Goal: Task Accomplishment & Management: Manage account settings

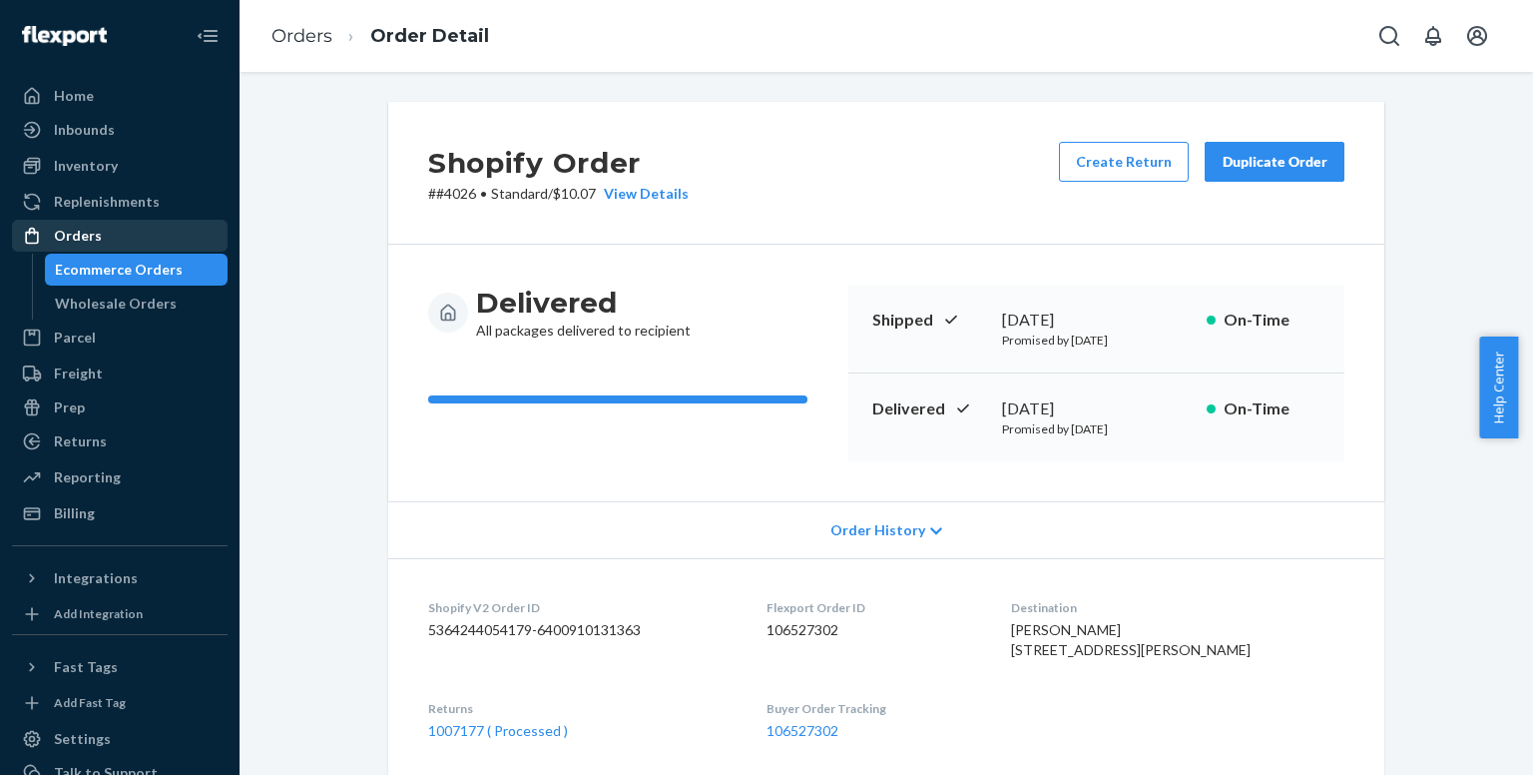
click at [97, 233] on div "Orders" at bounding box center [78, 236] width 48 height 20
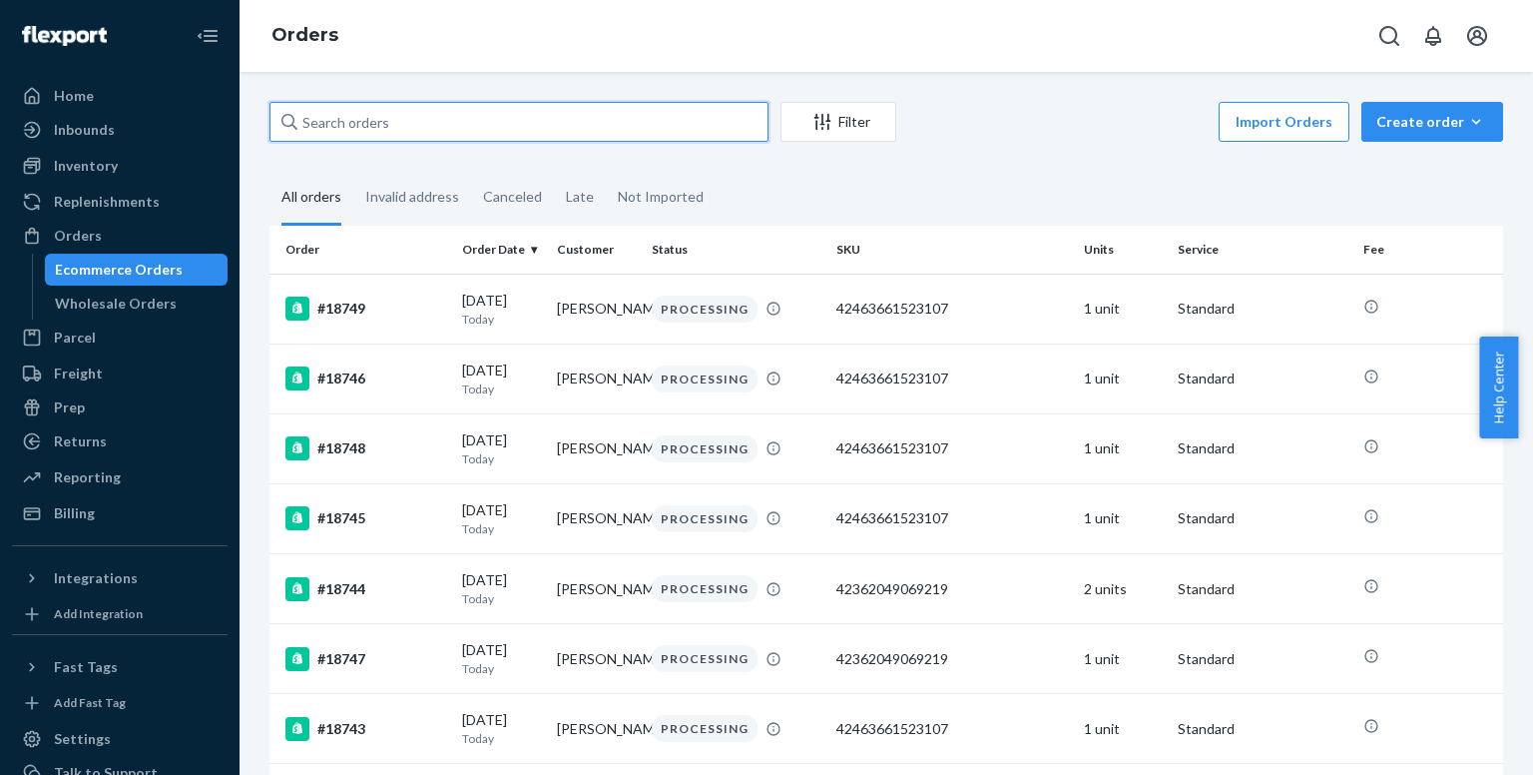
click at [406, 132] on input "text" at bounding box center [519, 122] width 499 height 40
paste input "[PERSON_NAME]"
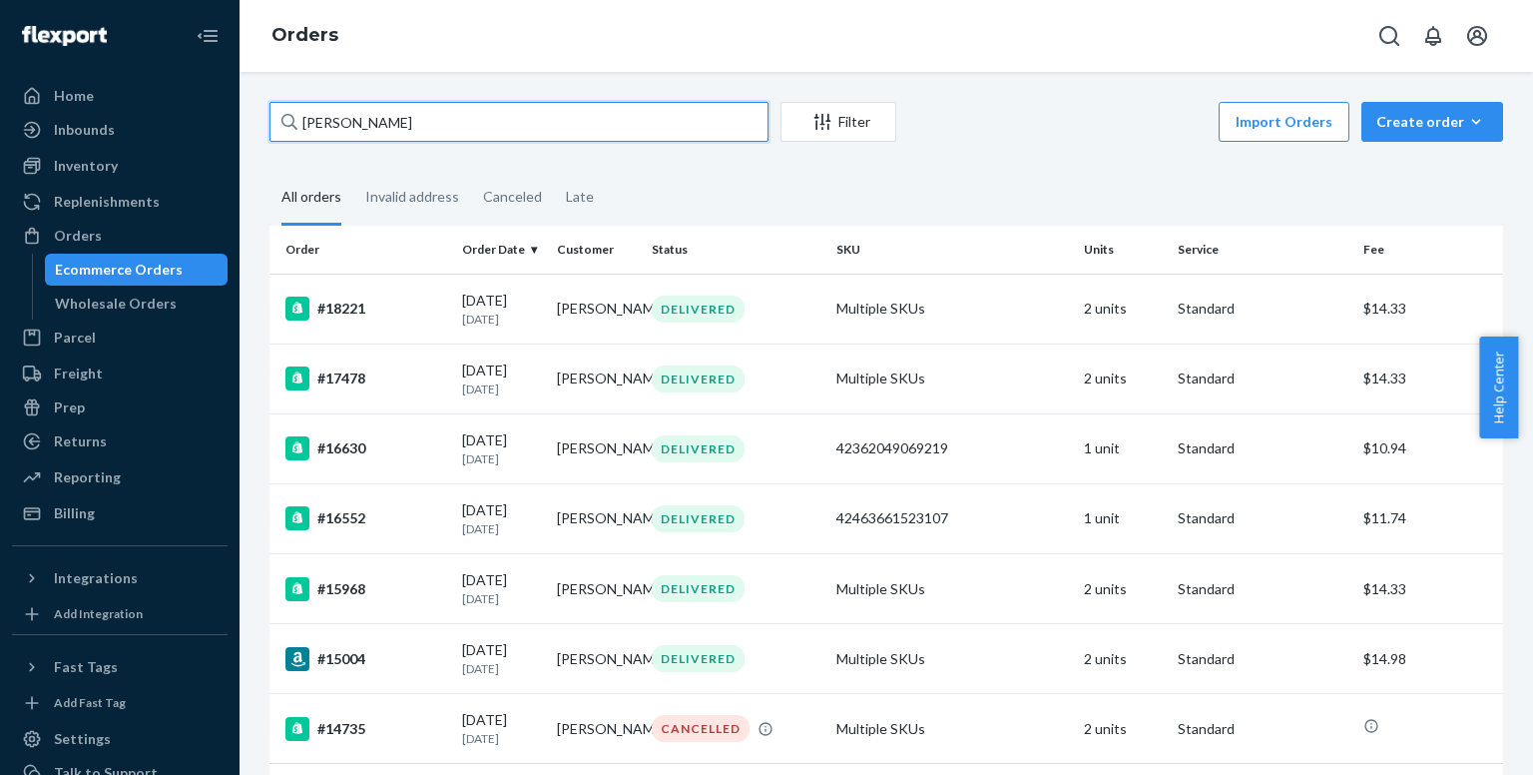
type input "[PERSON_NAME]"
click at [372, 300] on div "#18221" at bounding box center [366, 308] width 161 height 24
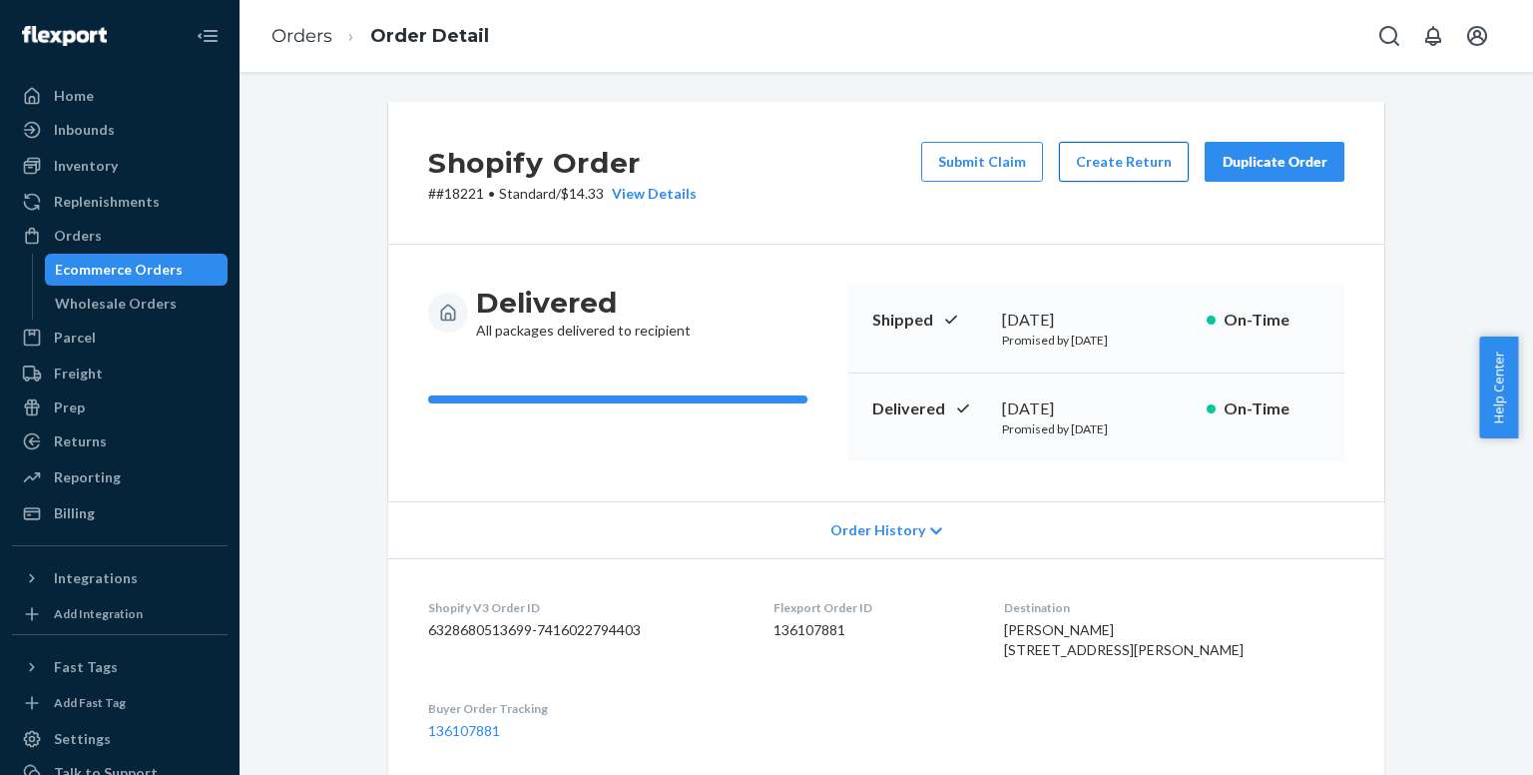
click at [1140, 169] on button "Create Return" at bounding box center [1124, 162] width 130 height 40
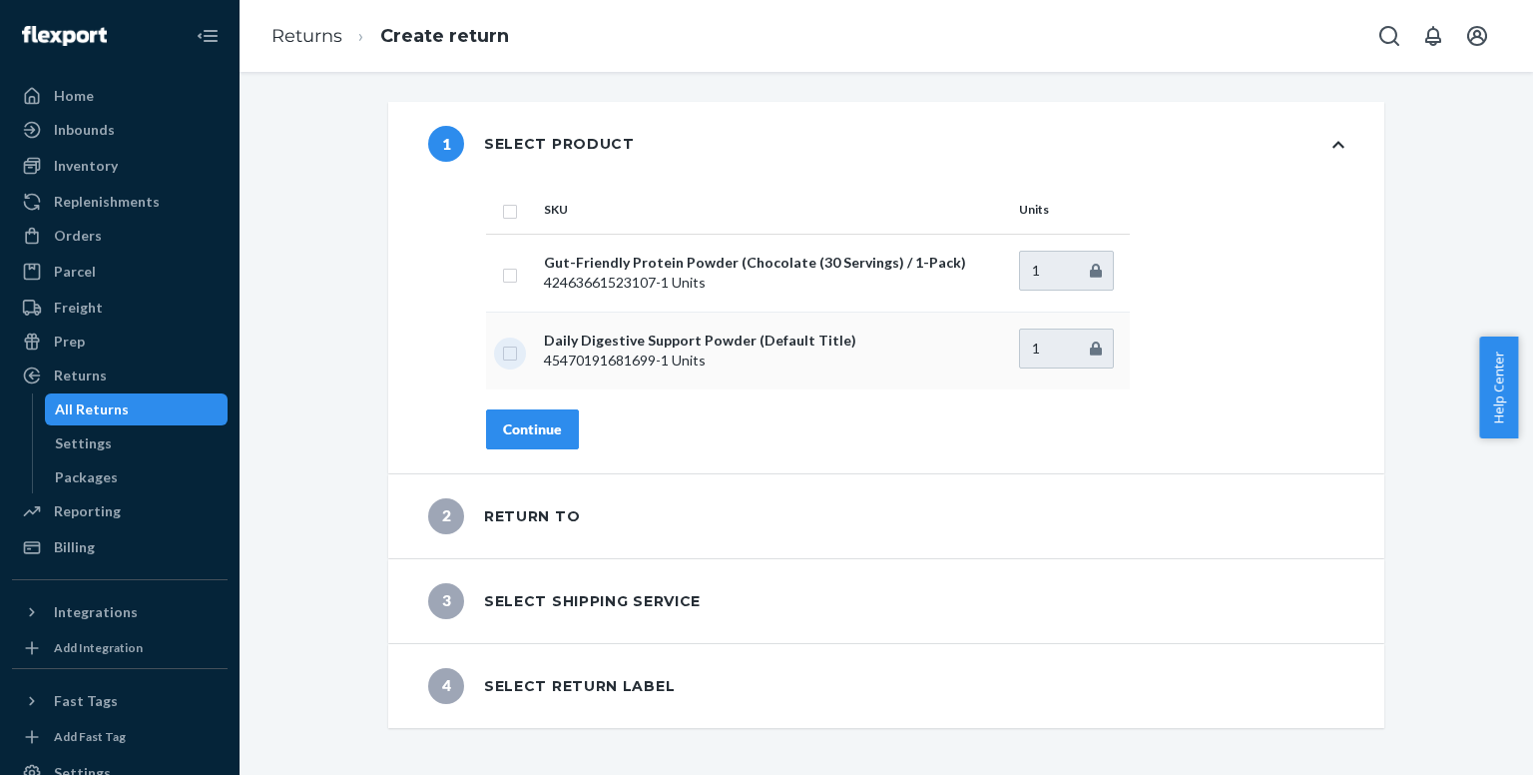
click at [503, 358] on input "checkbox" at bounding box center [510, 350] width 16 height 21
checkbox input "true"
click at [534, 432] on div "Continue" at bounding box center [532, 429] width 59 height 20
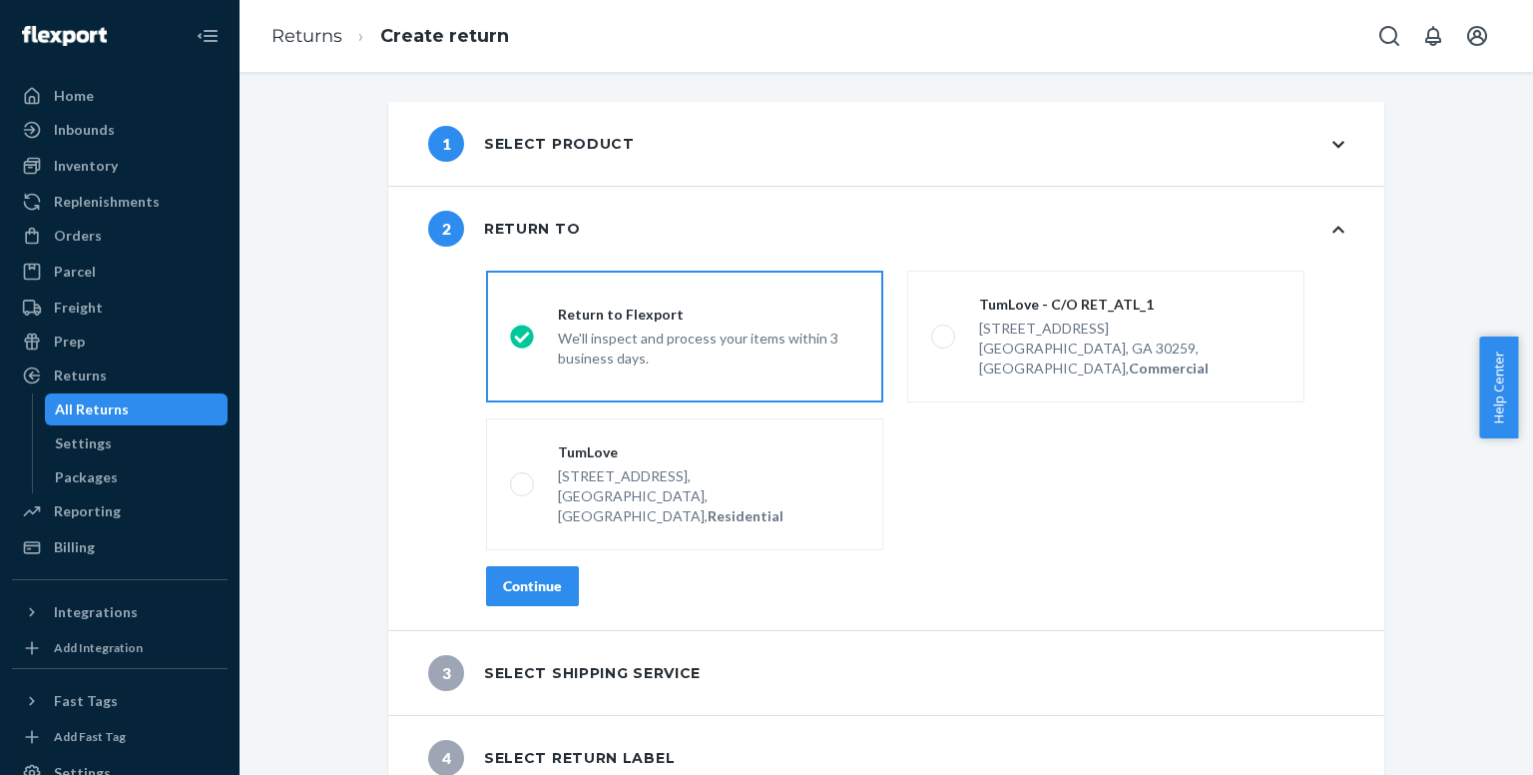
click at [546, 576] on div "Continue" at bounding box center [532, 586] width 59 height 20
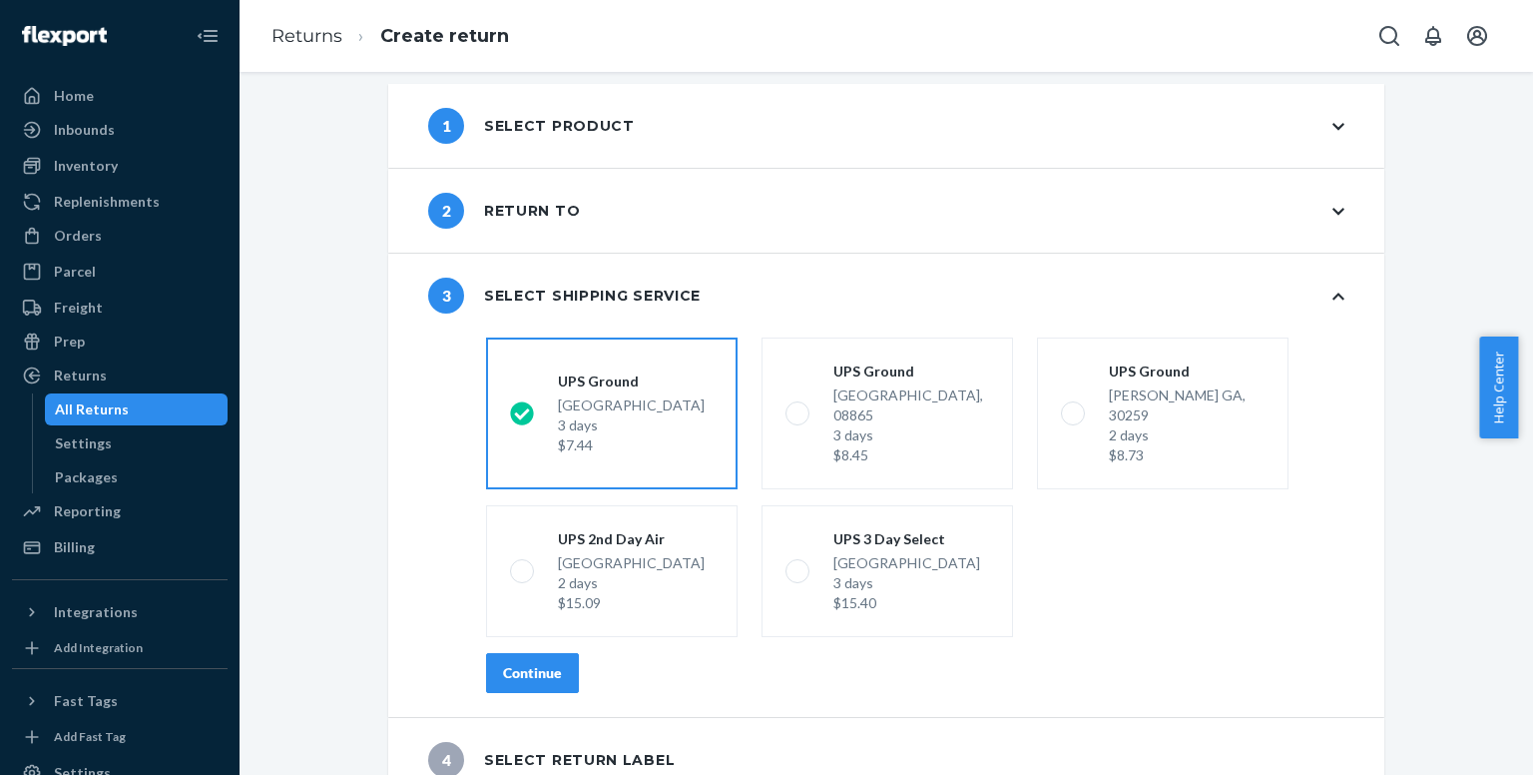
scroll to position [24, 0]
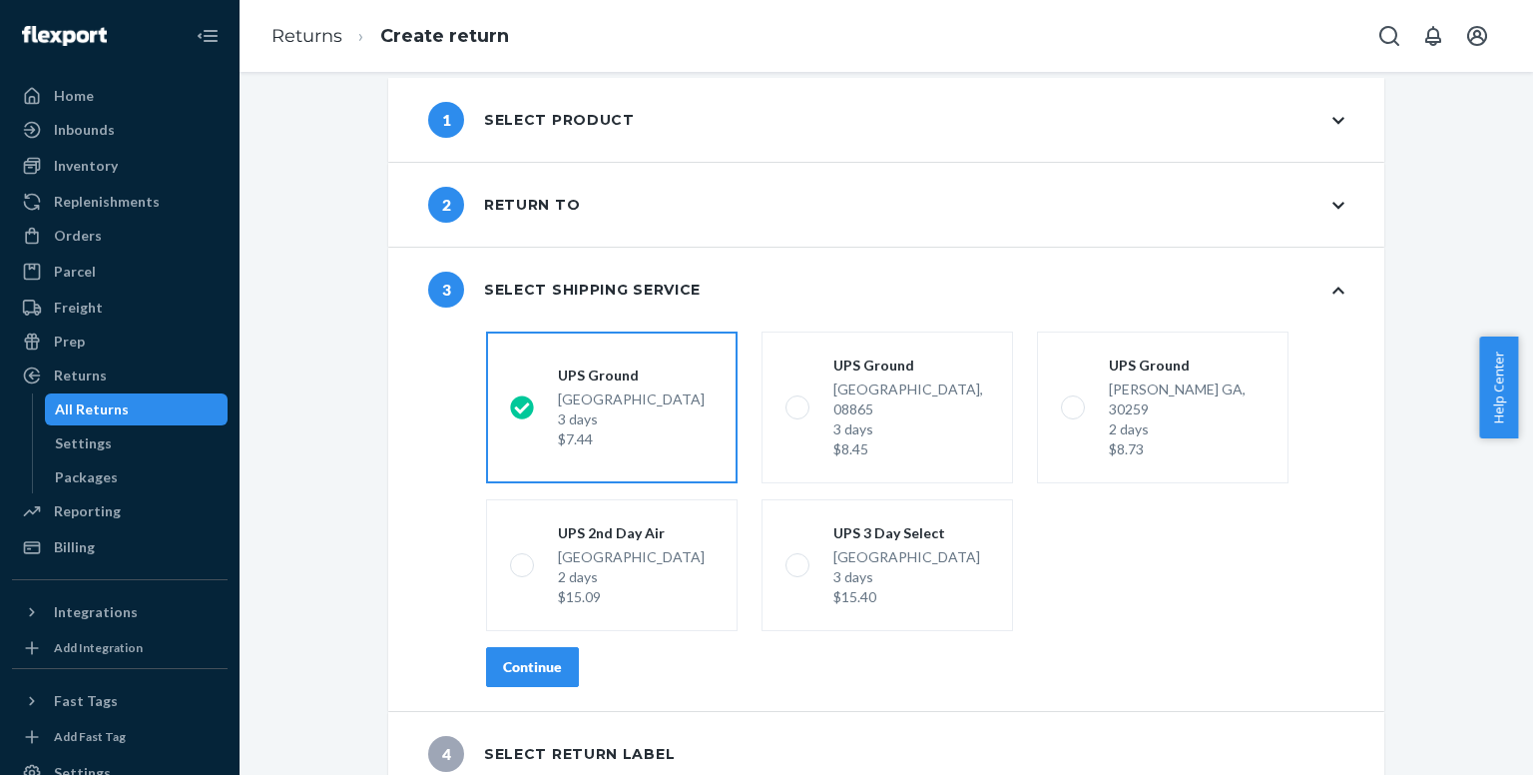
click at [545, 657] on div "Continue" at bounding box center [532, 667] width 59 height 20
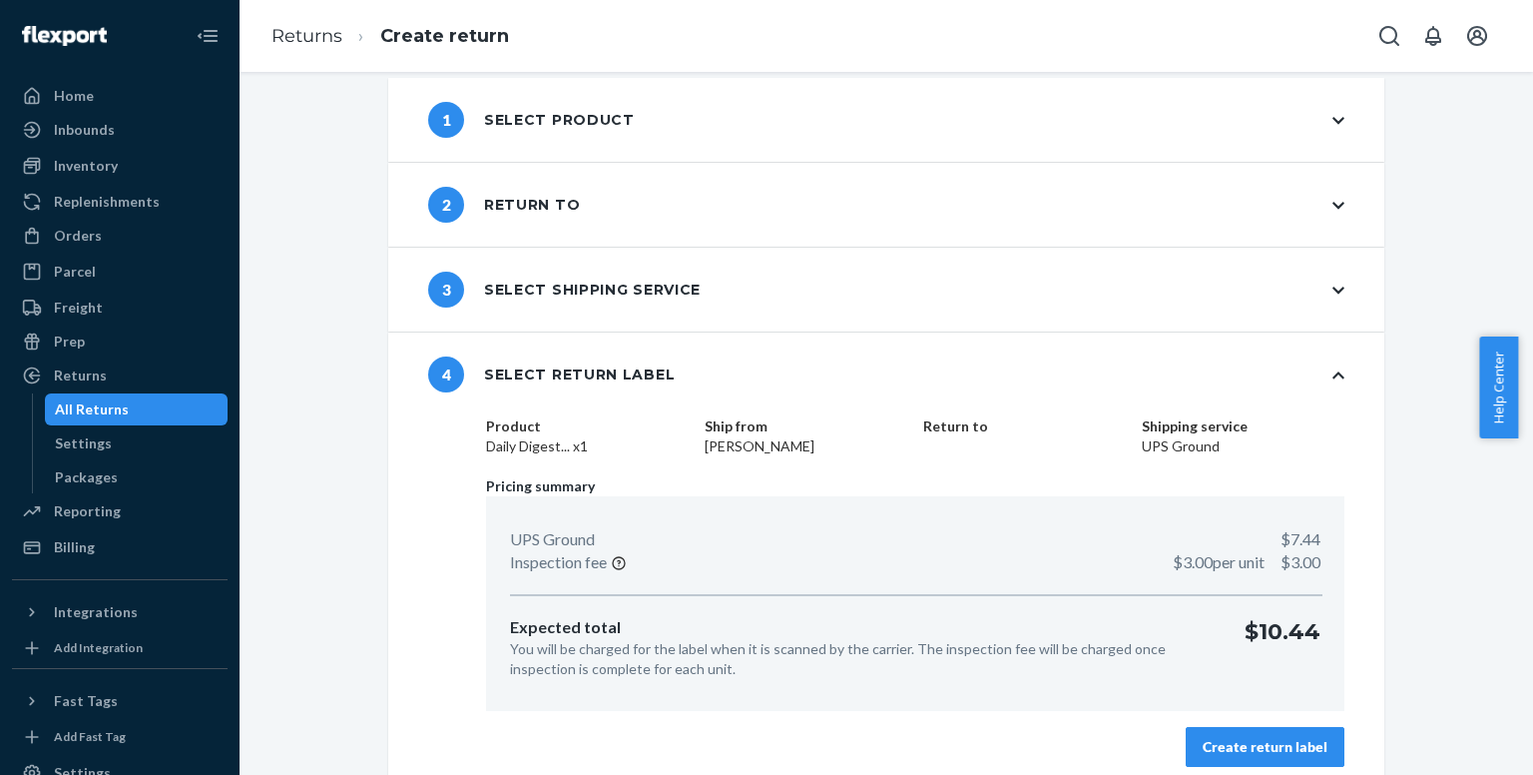
click at [1251, 744] on div "Create return label" at bounding box center [1265, 747] width 125 height 20
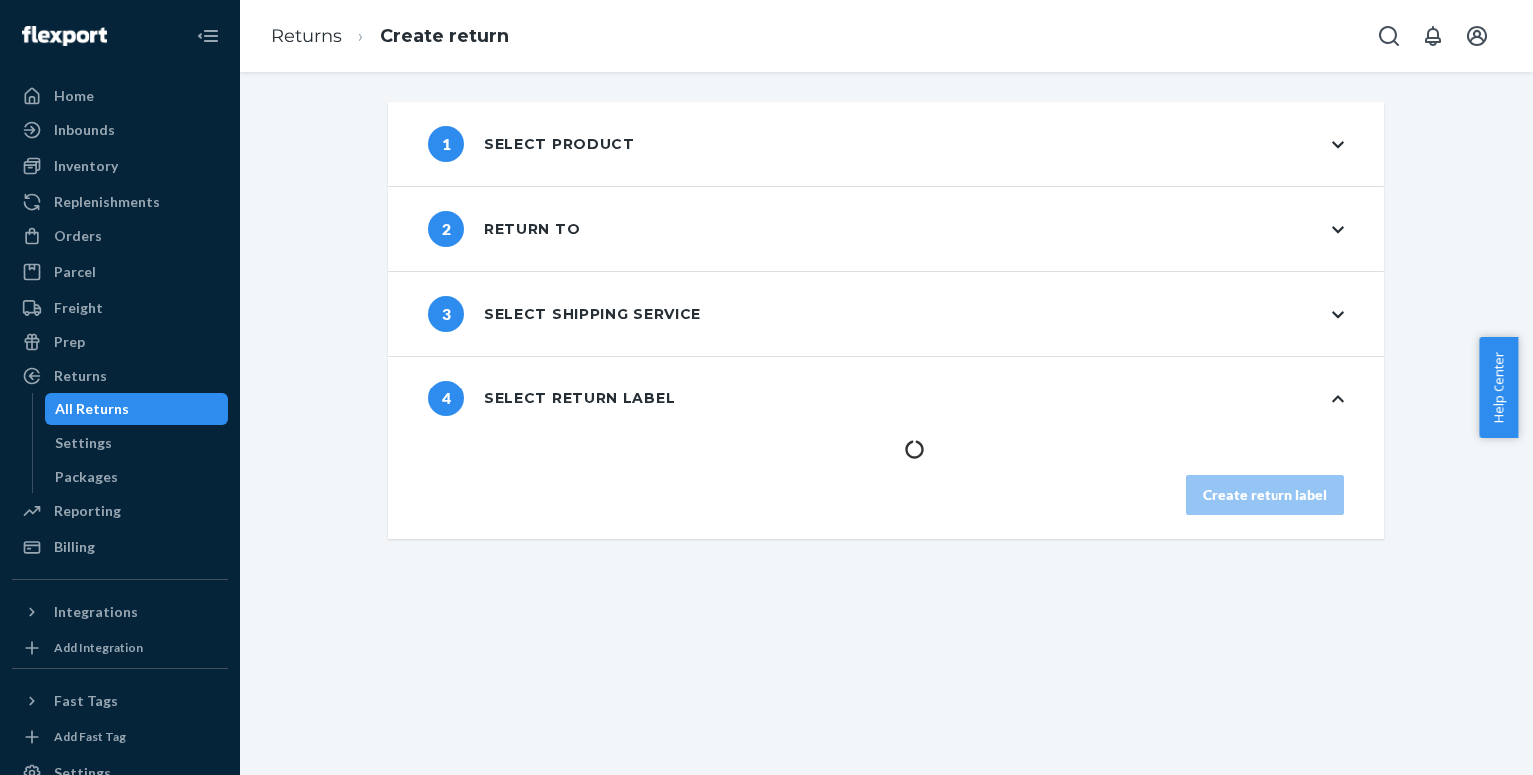
scroll to position [0, 0]
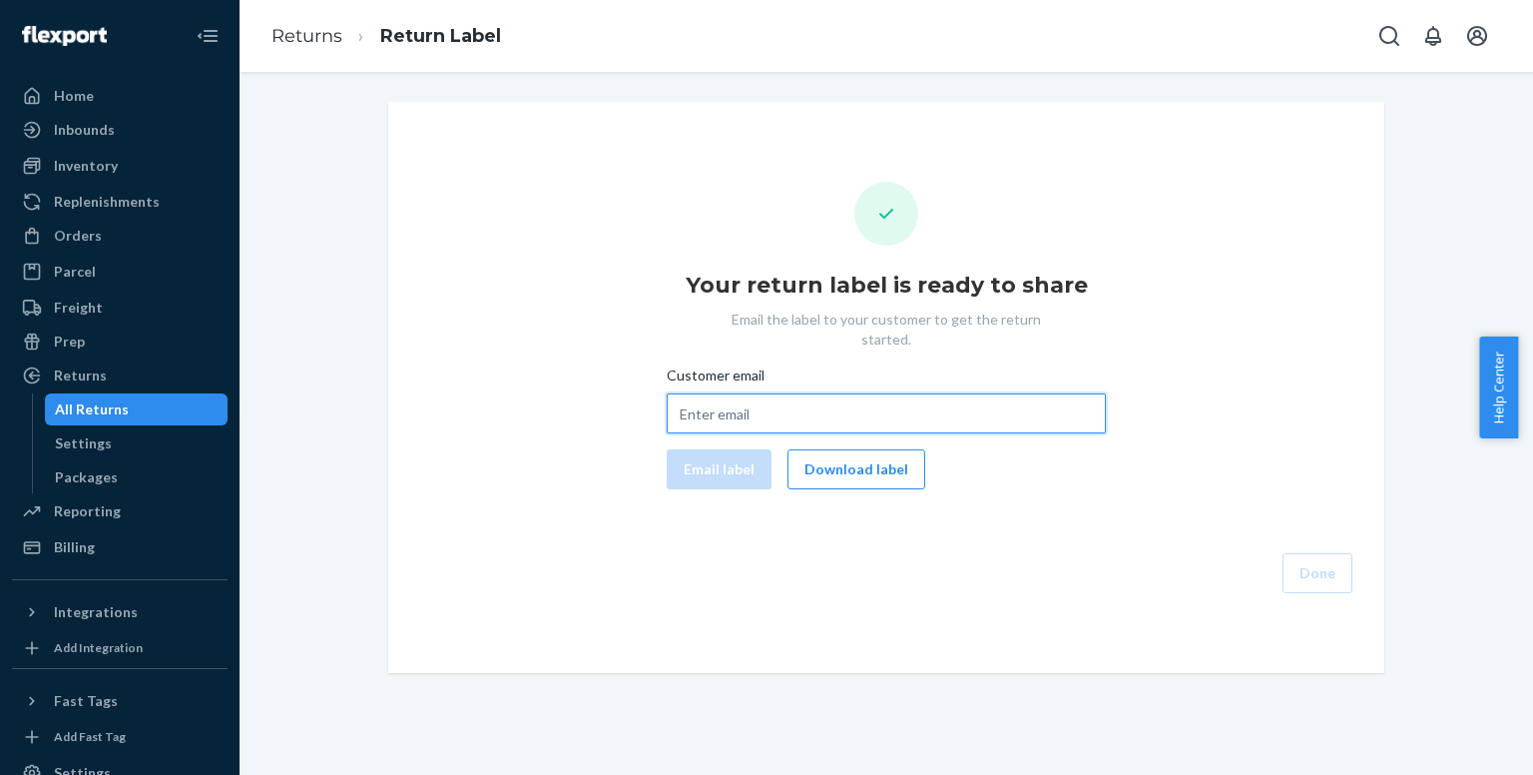
click at [714, 401] on input "Customer email" at bounding box center [886, 413] width 439 height 40
paste input "[EMAIL_ADDRESS][DOMAIN_NAME]"
type input "[EMAIL_ADDRESS][DOMAIN_NAME]"
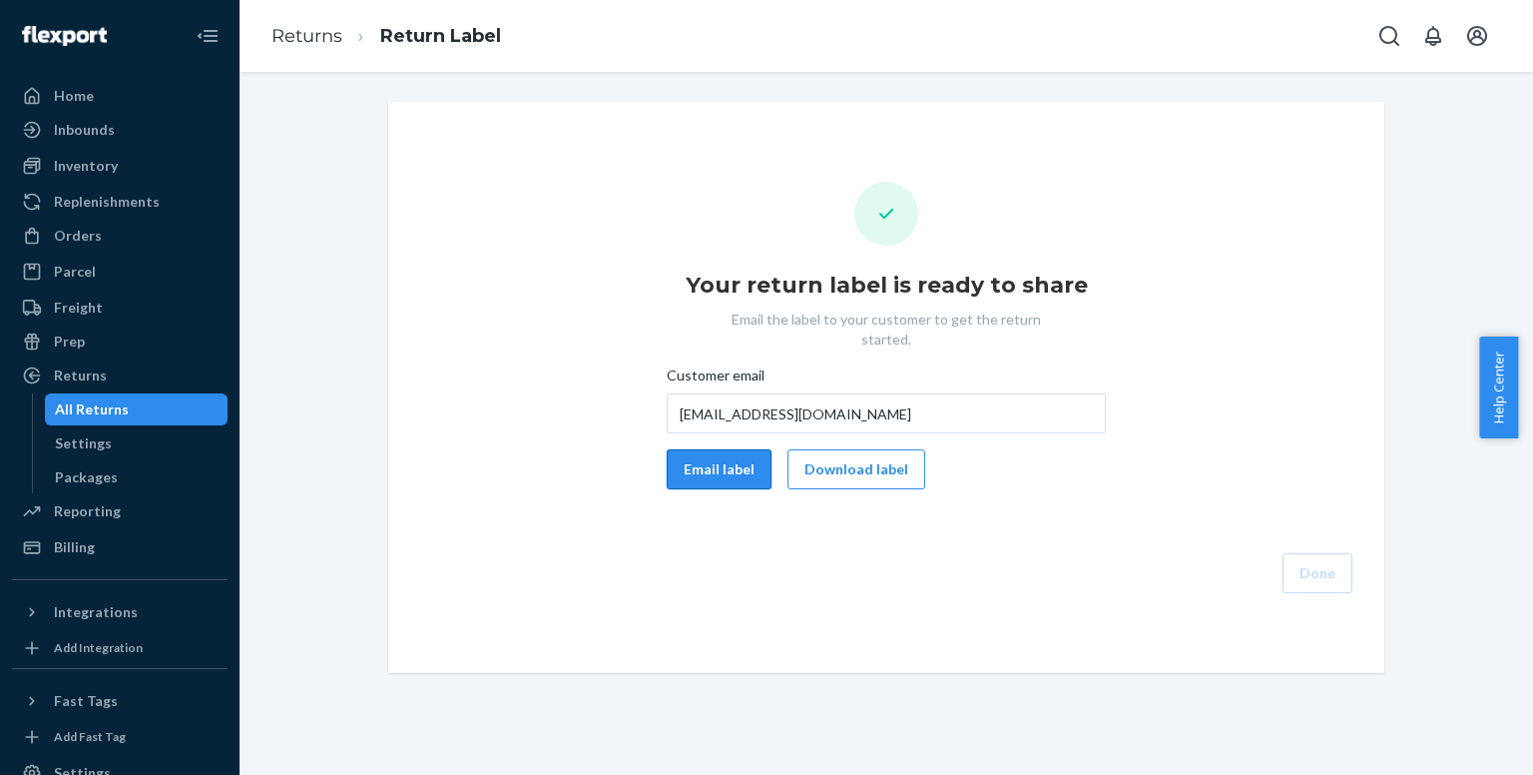
click at [706, 456] on button "Email label" at bounding box center [719, 469] width 105 height 40
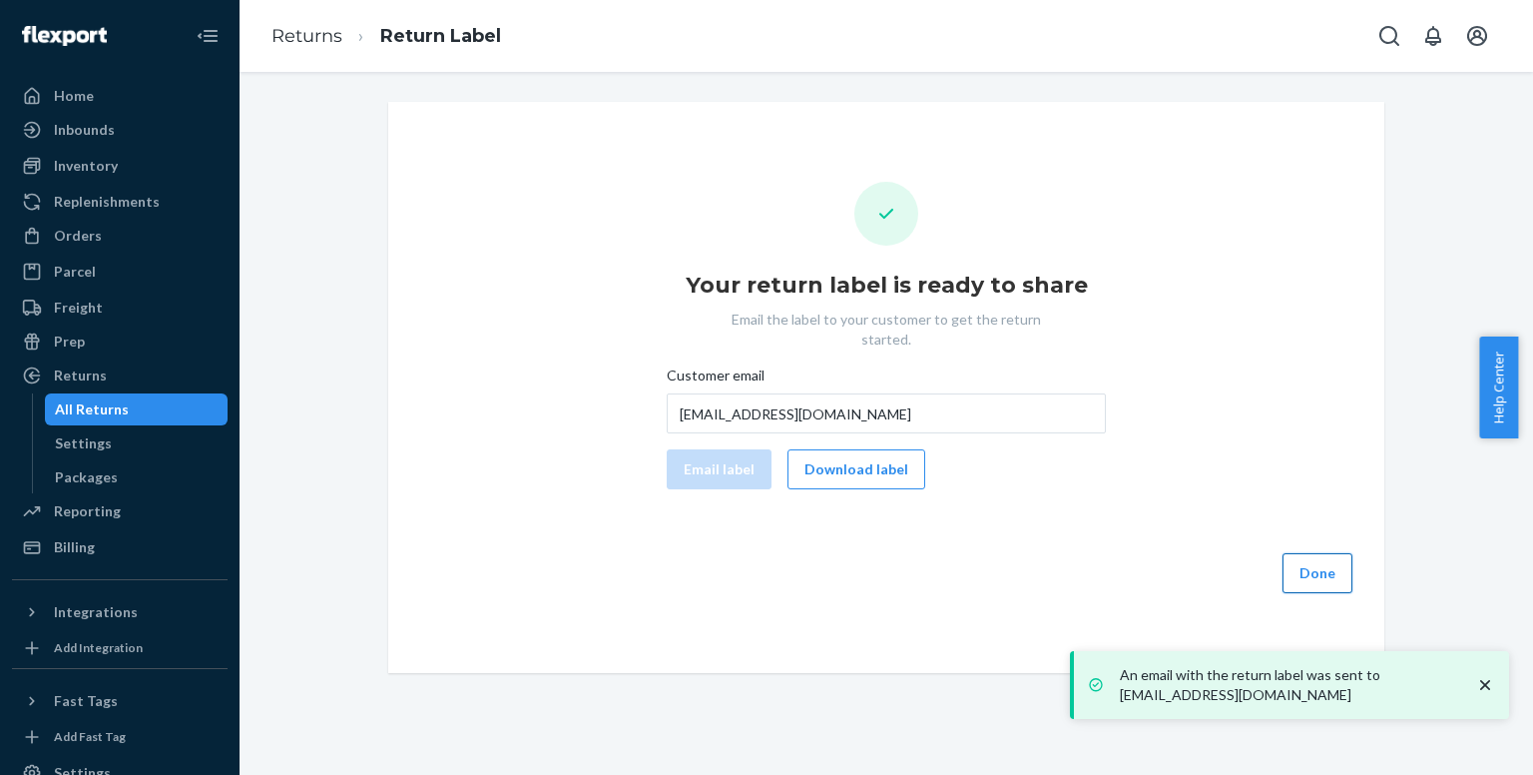
click at [1317, 553] on button "Done" at bounding box center [1318, 573] width 70 height 40
